Goal: Obtain resource: Obtain resource

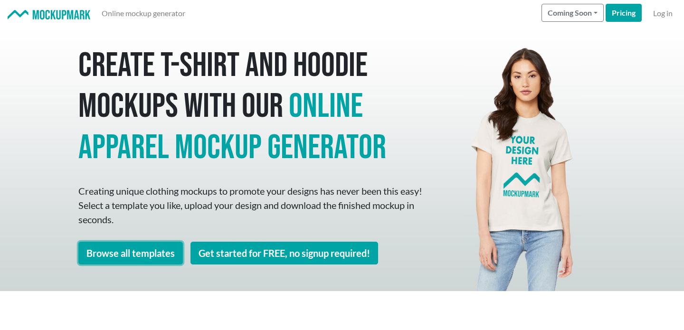
click at [168, 258] on link "Browse all templates" at bounding box center [130, 253] width 105 height 23
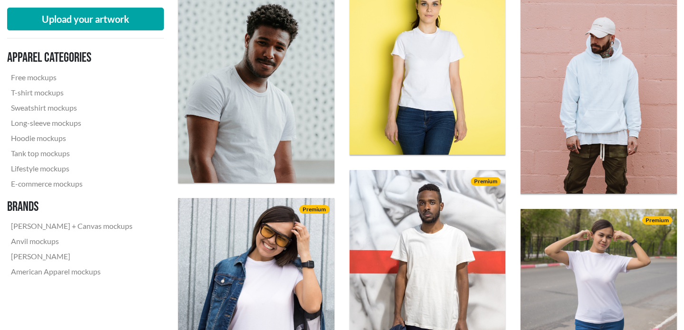
scroll to position [579, 0]
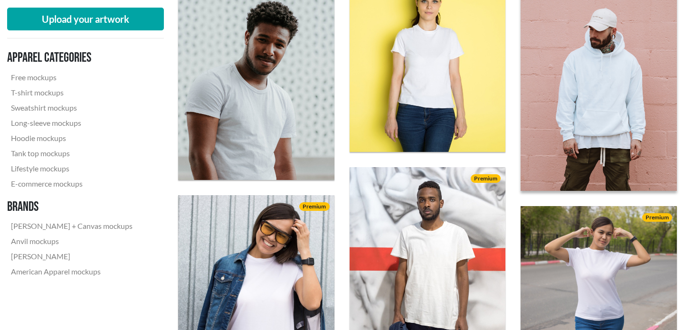
click at [591, 100] on img at bounding box center [599, 74] width 172 height 258
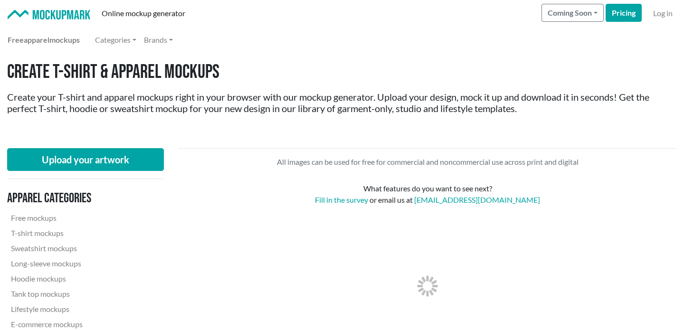
scroll to position [312, 0]
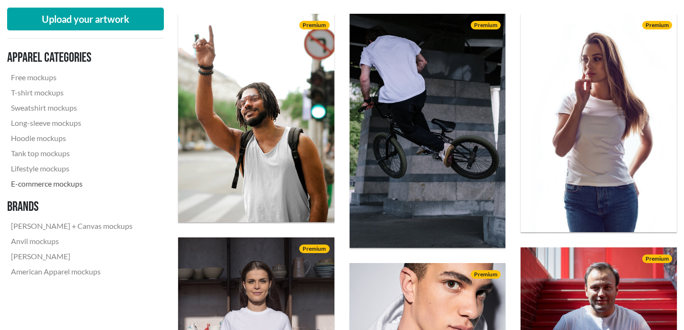
click at [48, 186] on link "E-commerce mockups" at bounding box center [71, 183] width 129 height 15
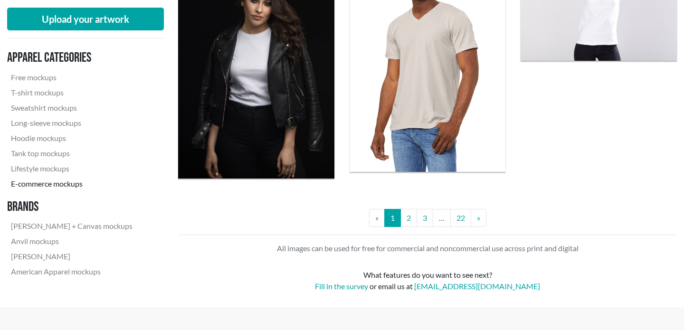
scroll to position [2006, 0]
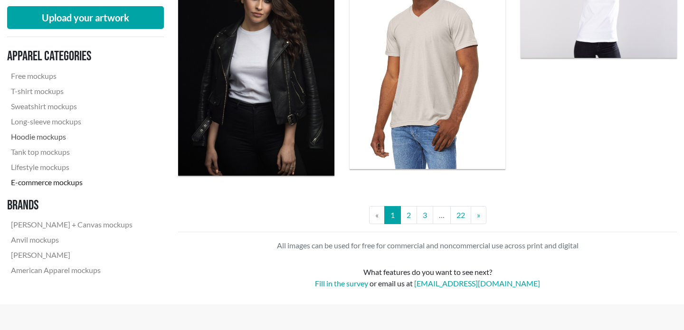
click at [39, 138] on link "Hoodie mockups" at bounding box center [71, 136] width 129 height 15
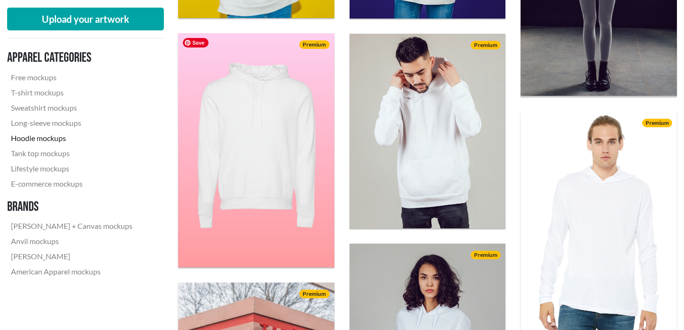
scroll to position [1387, 0]
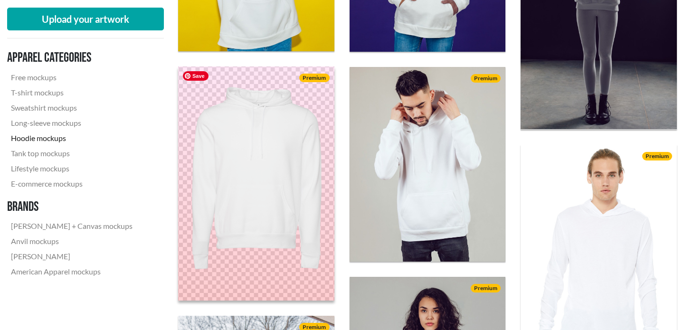
click at [297, 196] on img at bounding box center [257, 184] width 172 height 258
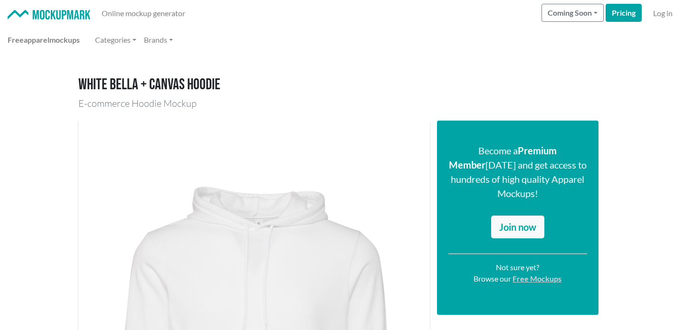
click at [539, 274] on link "Free Mockups" at bounding box center [537, 278] width 49 height 9
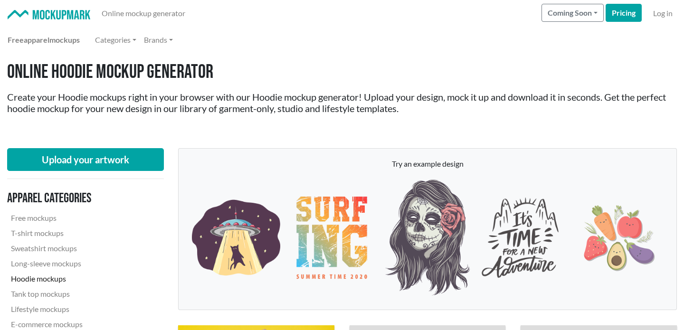
scroll to position [312, 0]
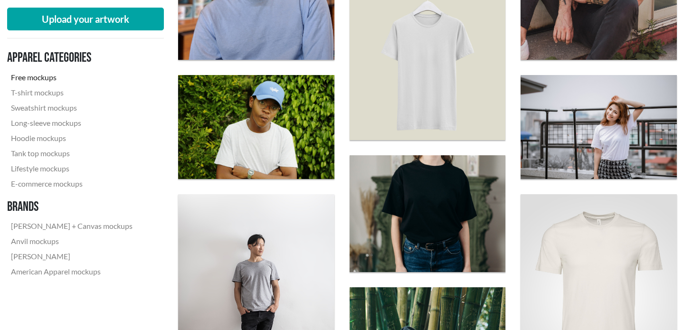
scroll to position [485, 0]
